Goal: Task Accomplishment & Management: Manage account settings

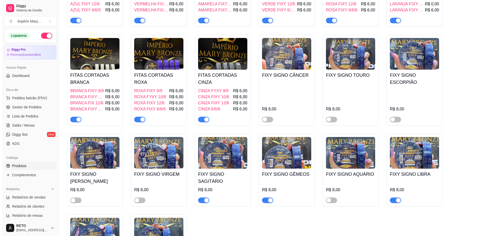
scroll to position [9834, 0]
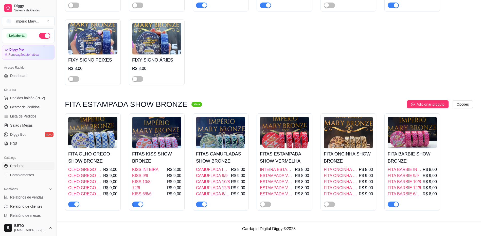
click at [405, 194] on span "FITA BARBIE 6/6/6" at bounding box center [405, 194] width 34 height 6
click at [429, 193] on span "R$ 8,00" at bounding box center [430, 194] width 14 height 6
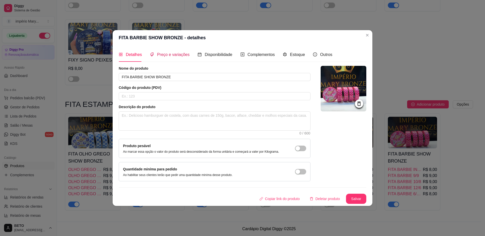
click at [162, 55] on span "Preço e variações" at bounding box center [173, 54] width 32 height 4
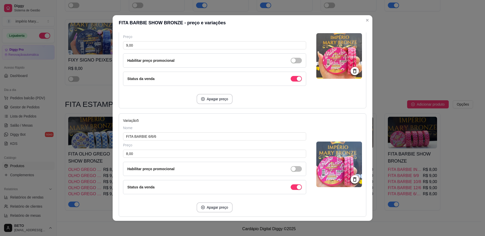
scroll to position [425, 0]
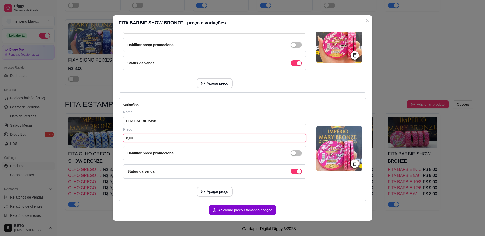
click at [141, 139] on input "8,00" at bounding box center [214, 138] width 183 height 8
type input "9,00"
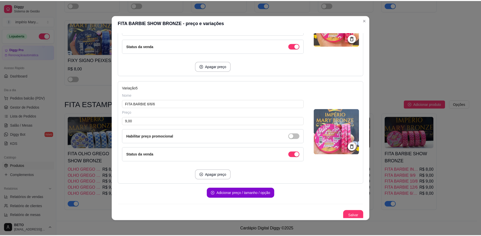
scroll to position [444, 0]
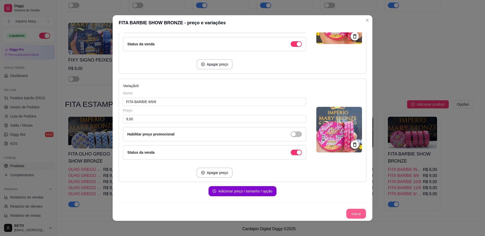
click at [351, 214] on button "Salvar" at bounding box center [356, 214] width 20 height 10
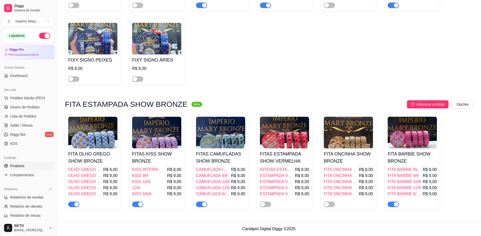
click at [201, 5] on button "button" at bounding box center [201, 6] width 11 height 6
click at [265, 4] on button "button" at bounding box center [265, 6] width 11 height 6
click at [393, 5] on span "button" at bounding box center [393, 6] width 11 height 6
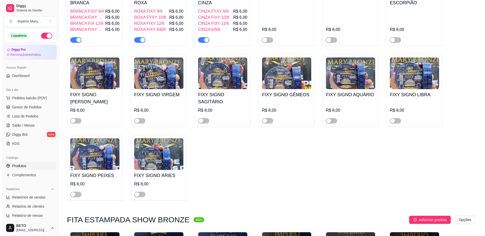
scroll to position [9834, 0]
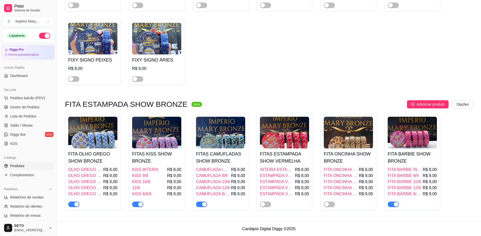
click at [197, 203] on span "button" at bounding box center [201, 205] width 11 height 6
click at [237, 173] on span "R$ 9,00" at bounding box center [238, 176] width 14 height 6
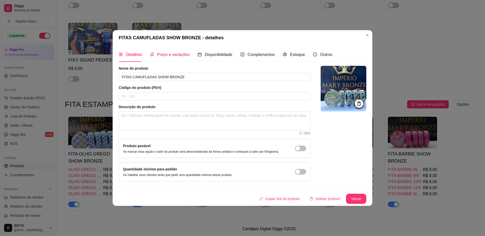
click at [181, 53] on span "Preço e variações" at bounding box center [173, 54] width 32 height 4
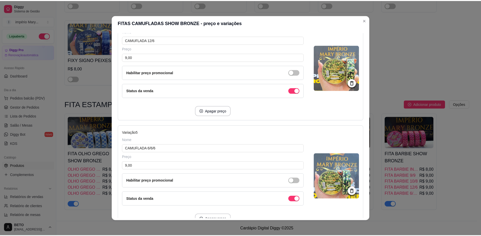
scroll to position [444, 0]
